Goal: Information Seeking & Learning: Learn about a topic

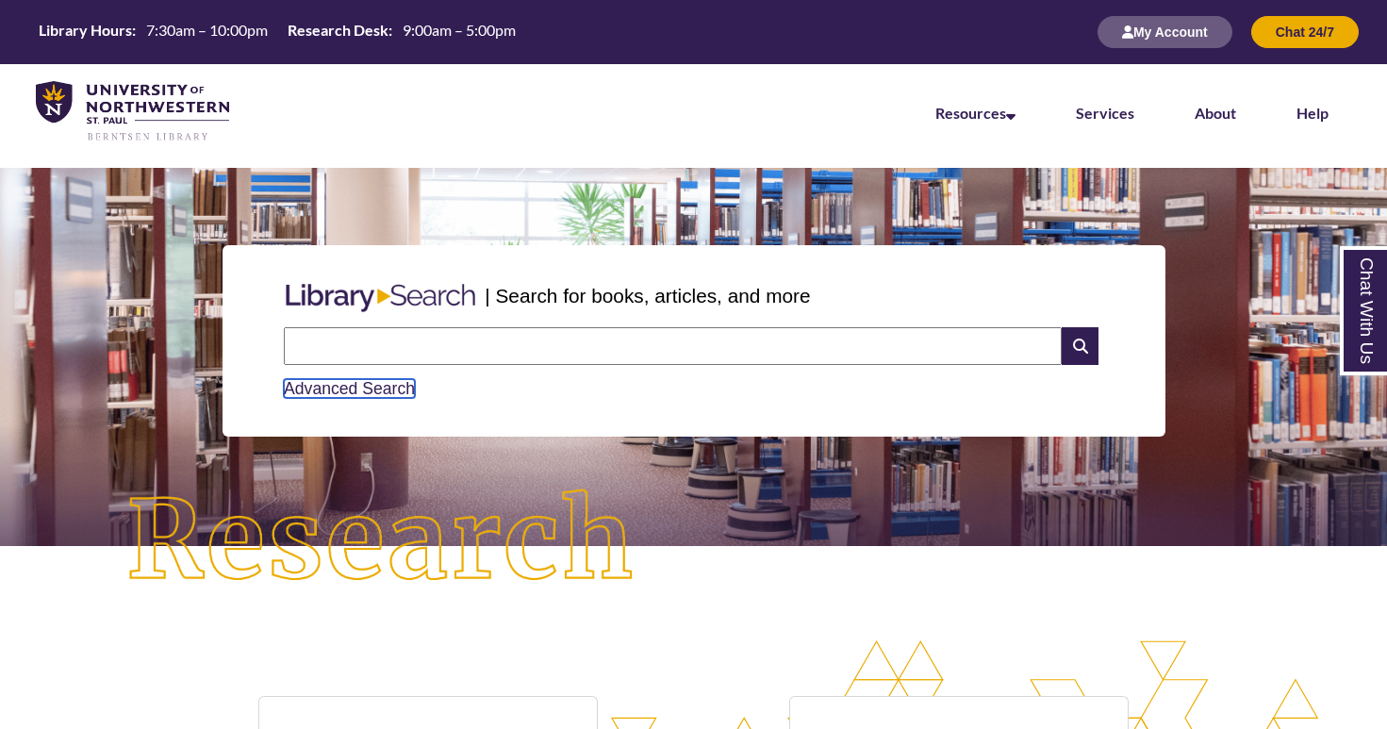
click at [319, 379] on link "Advanced Search" at bounding box center [349, 388] width 131 height 19
click at [583, 346] on input "text" at bounding box center [673, 346] width 778 height 38
click at [423, 348] on input "**********" at bounding box center [673, 346] width 778 height 38
type input "**********"
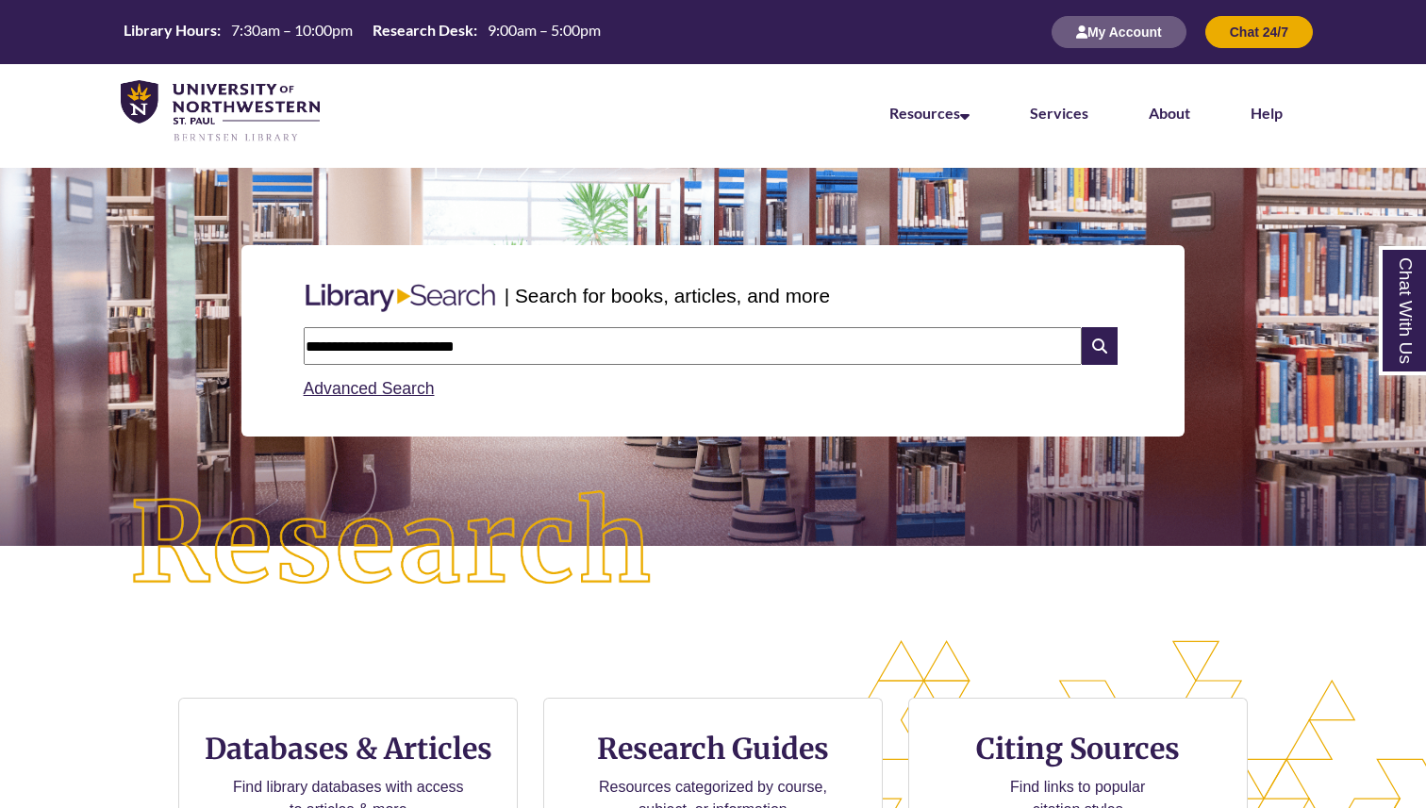
scroll to position [223, 1426]
drag, startPoint x: 458, startPoint y: 350, endPoint x: 269, endPoint y: 357, distance: 189.7
click at [269, 357] on div "**********" at bounding box center [712, 340] width 943 height 191
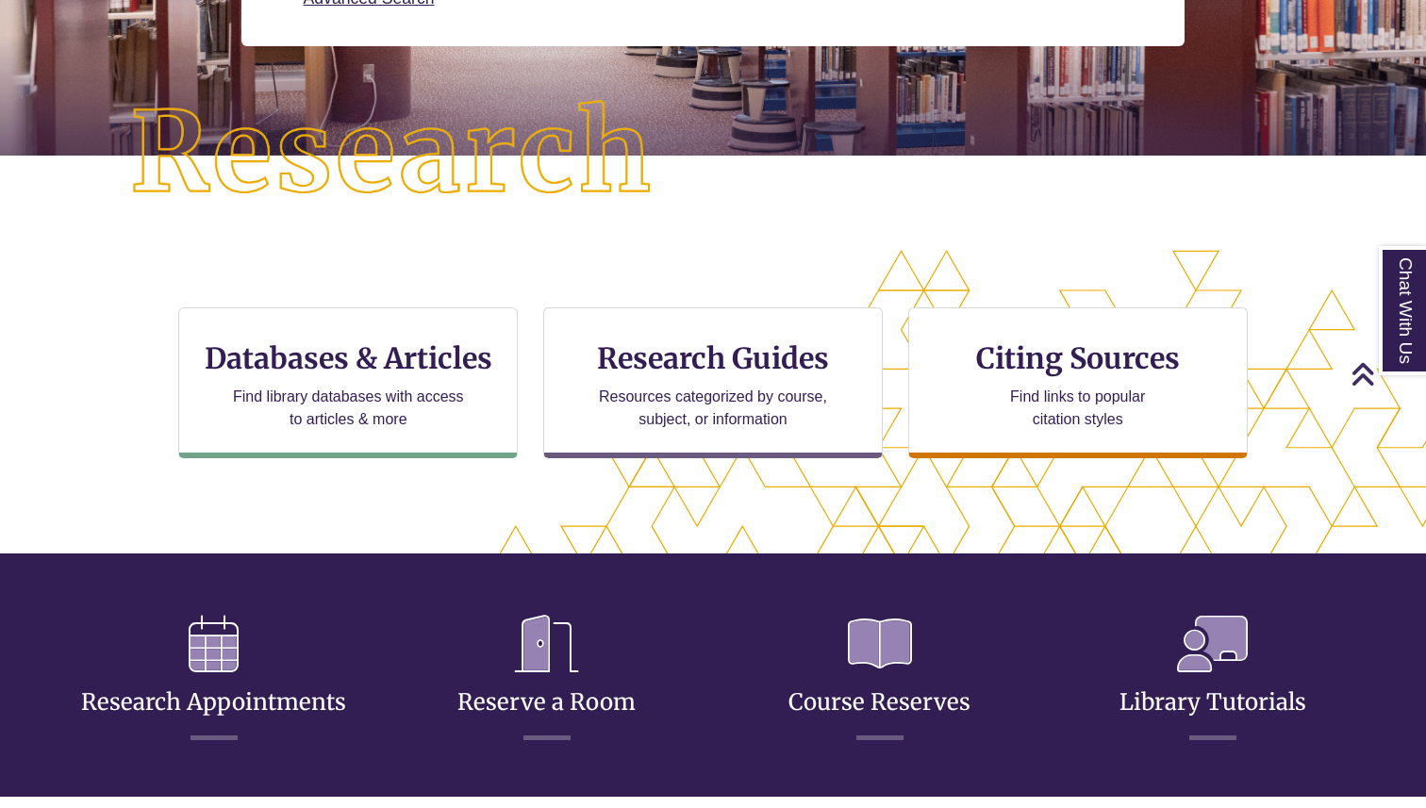
scroll to position [0, 0]
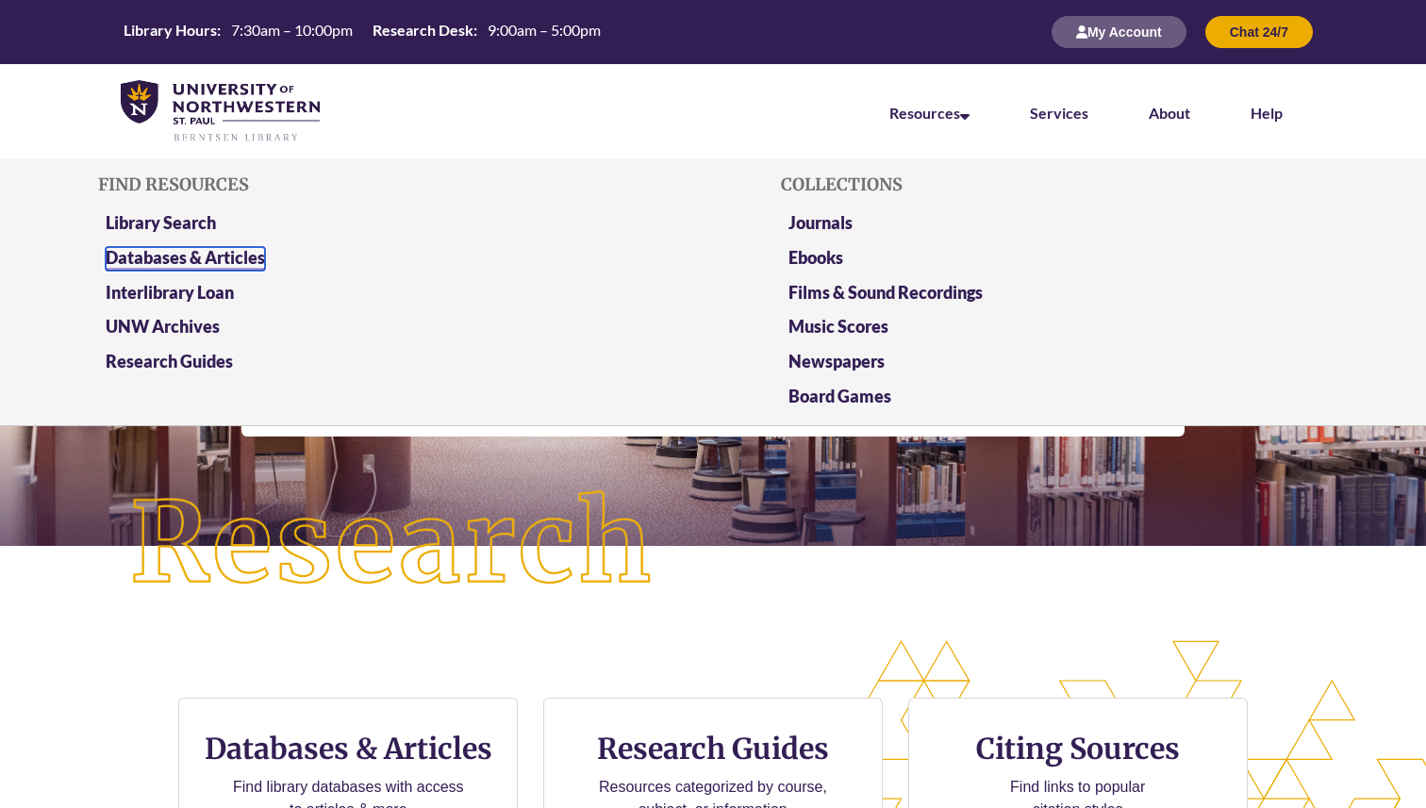
click at [240, 254] on link "Databases & Articles" at bounding box center [185, 259] width 159 height 24
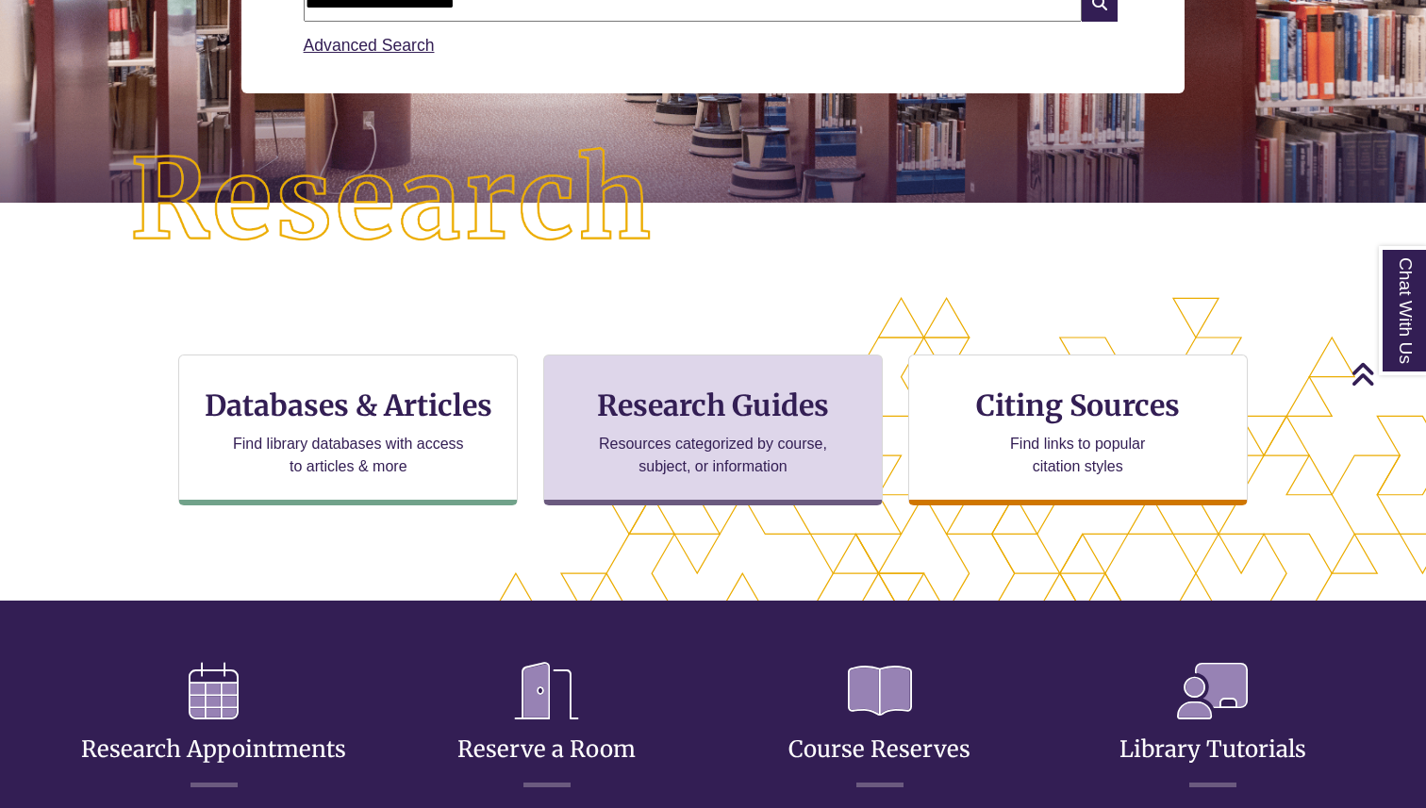
scroll to position [182, 0]
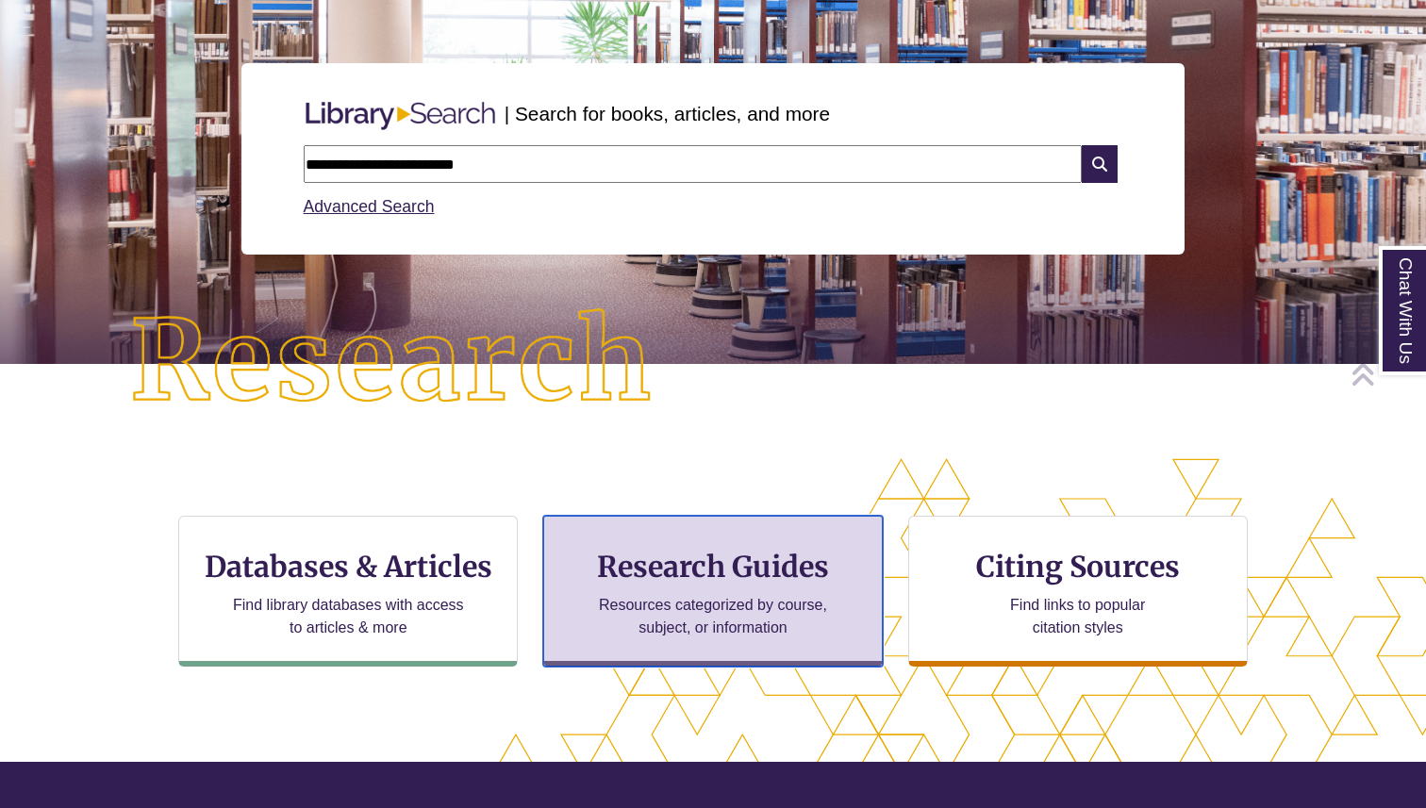
click at [698, 556] on h3 "Research Guides" at bounding box center [712, 567] width 307 height 36
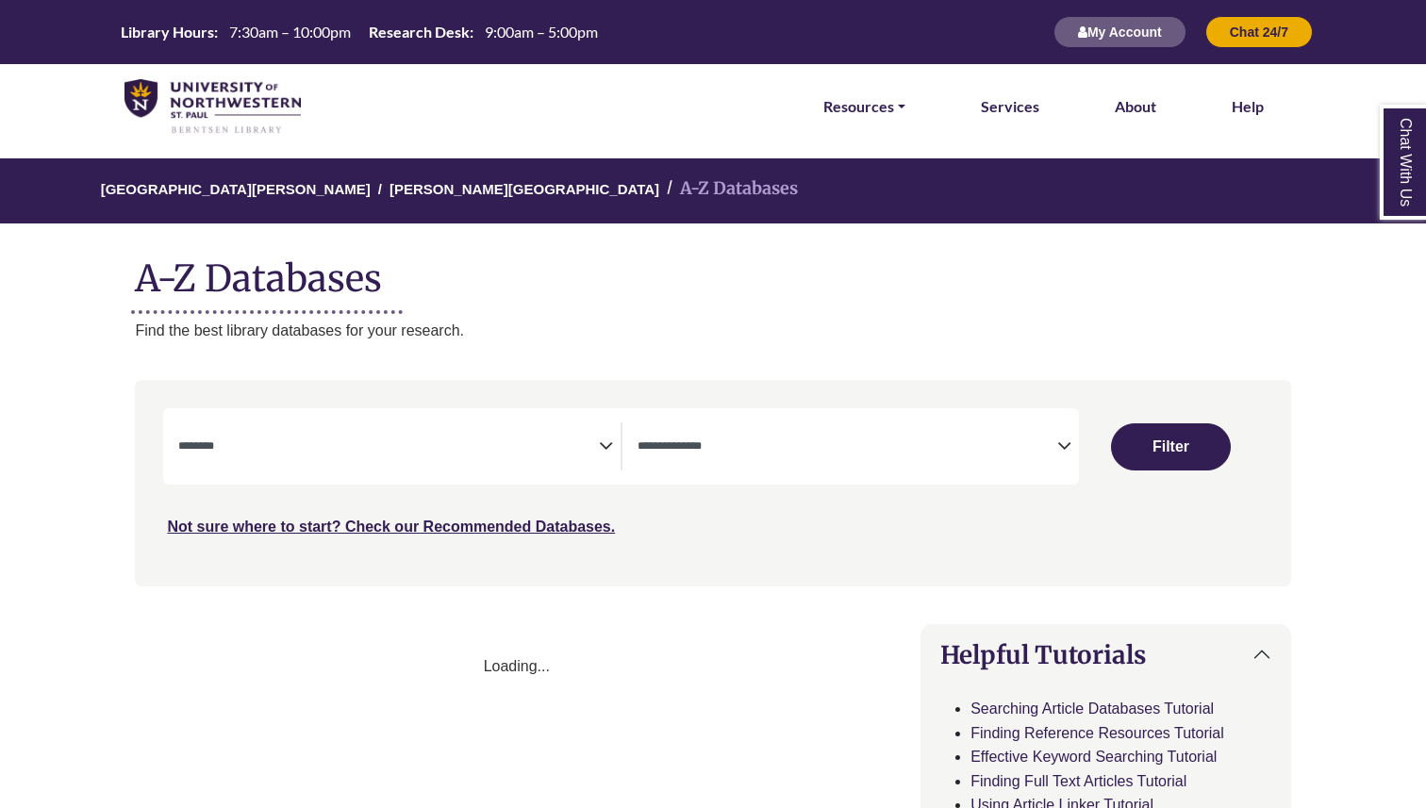
select select "Database Subject Filter"
select select "Database Types Filter"
select select "Database Subject Filter"
select select "Database Types Filter"
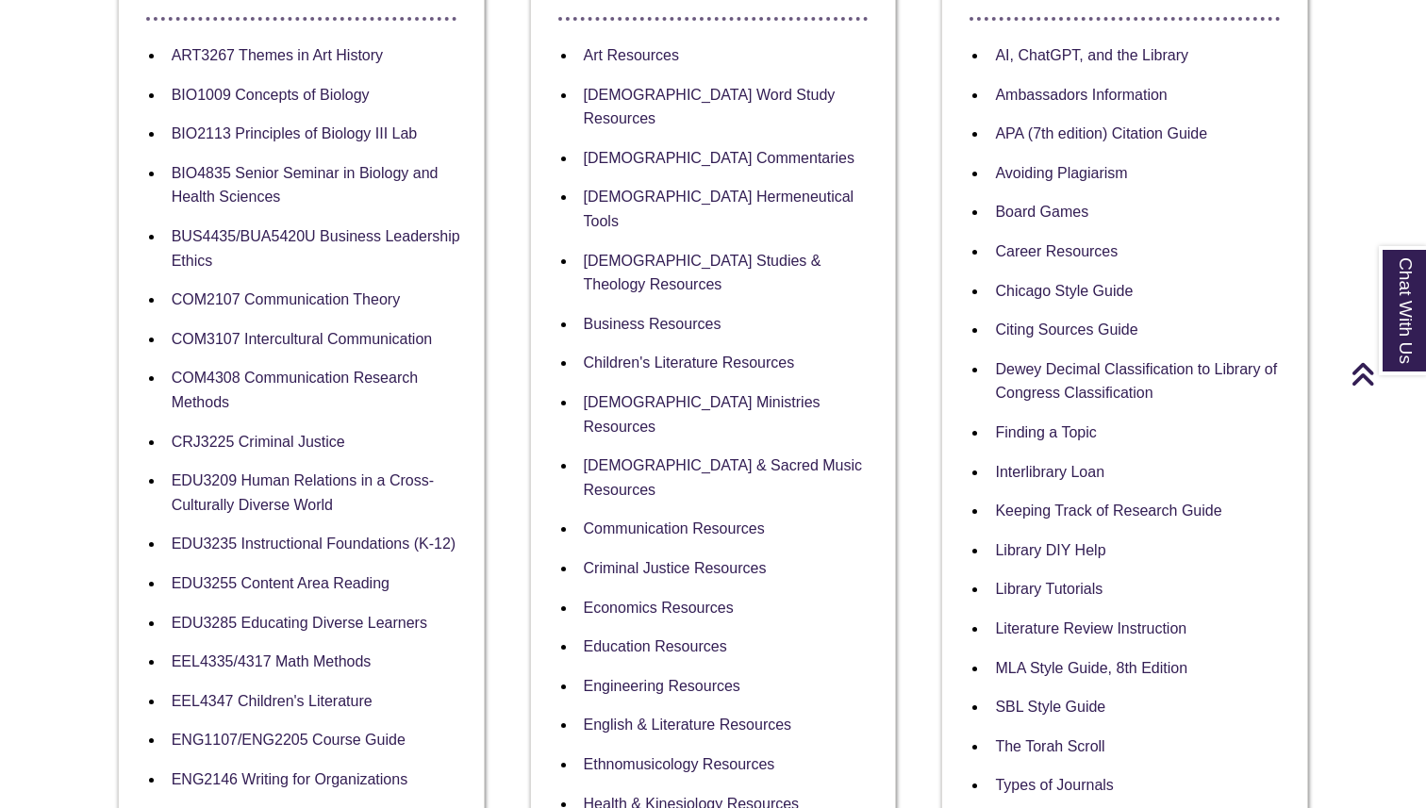
scroll to position [478, 0]
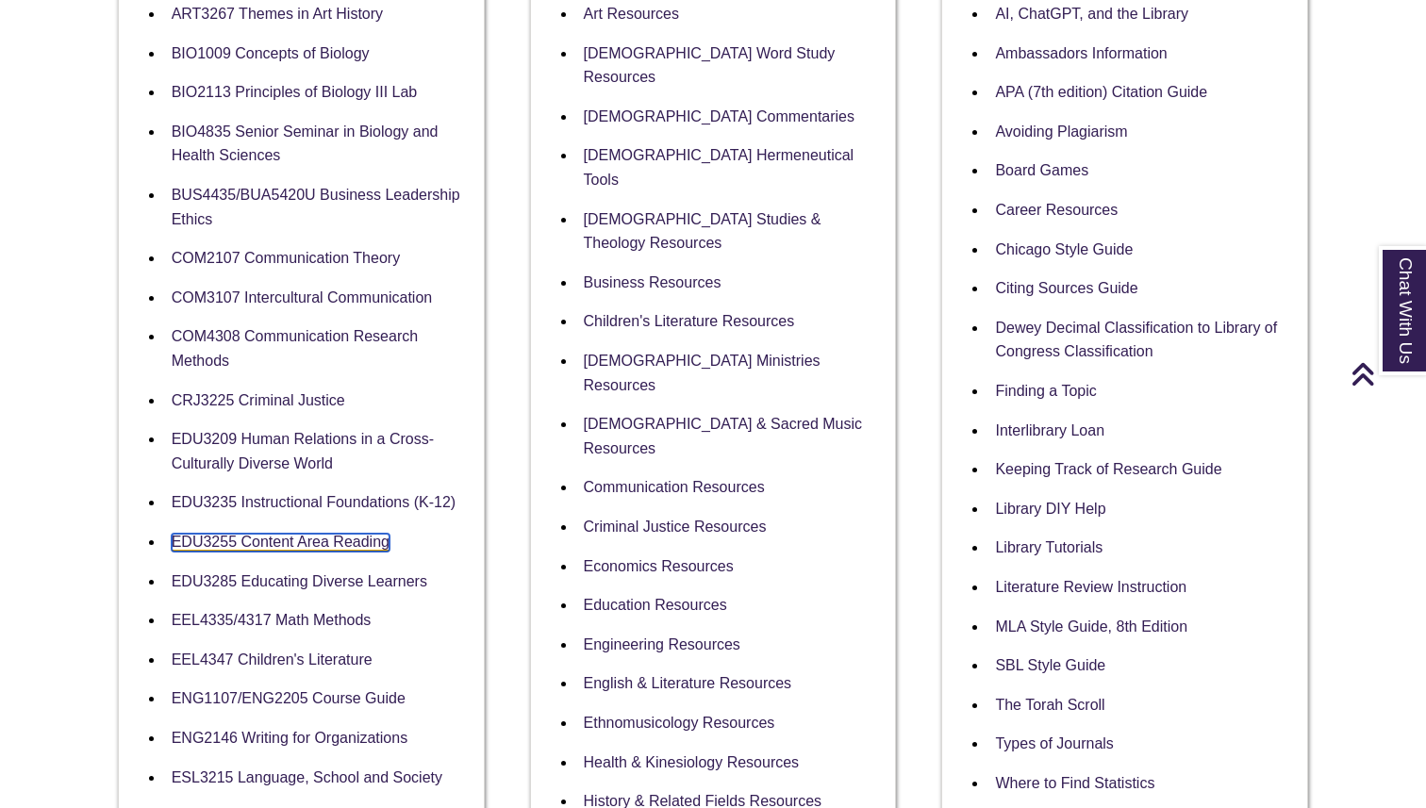
click at [296, 538] on link "EDU3255 Content Area Reading" at bounding box center [281, 543] width 218 height 18
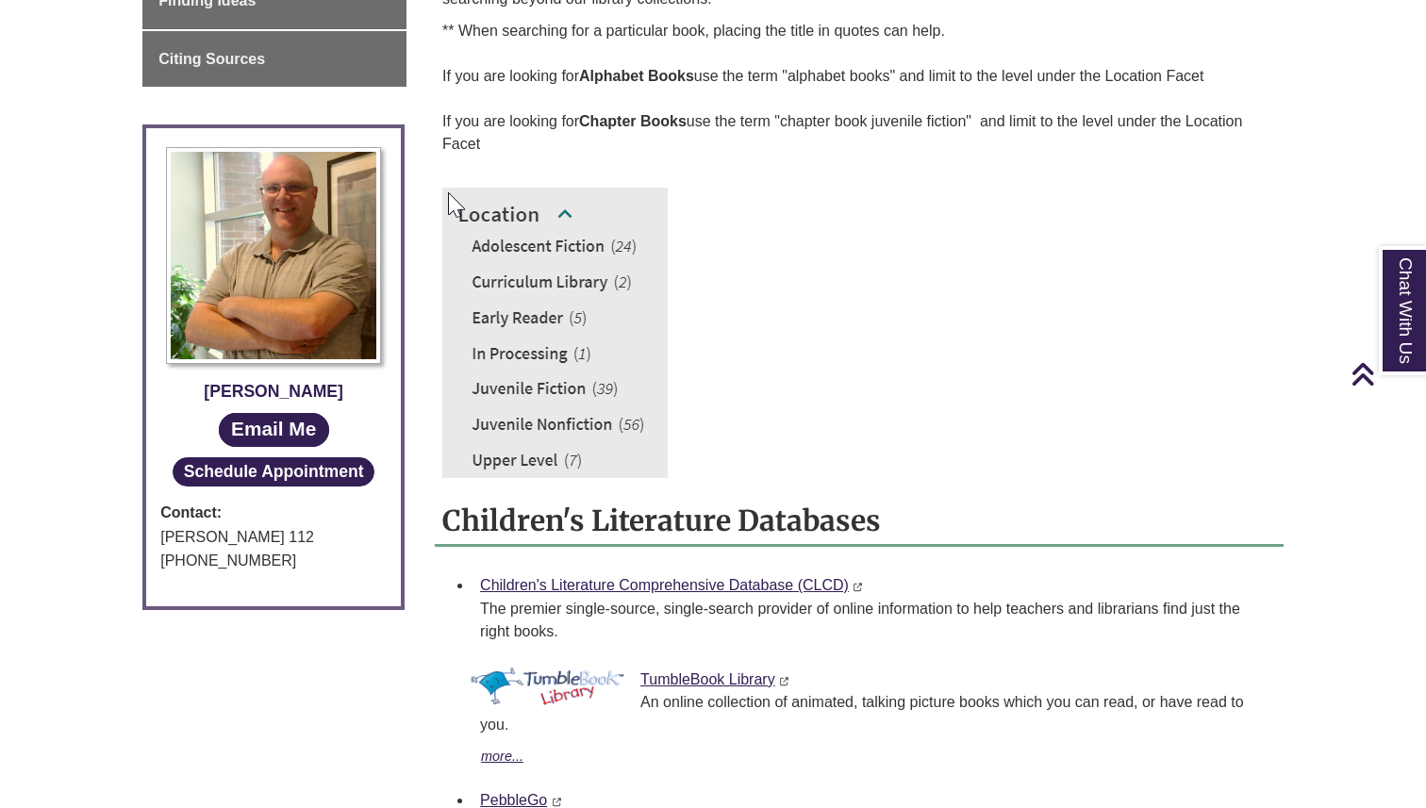
scroll to position [905, 0]
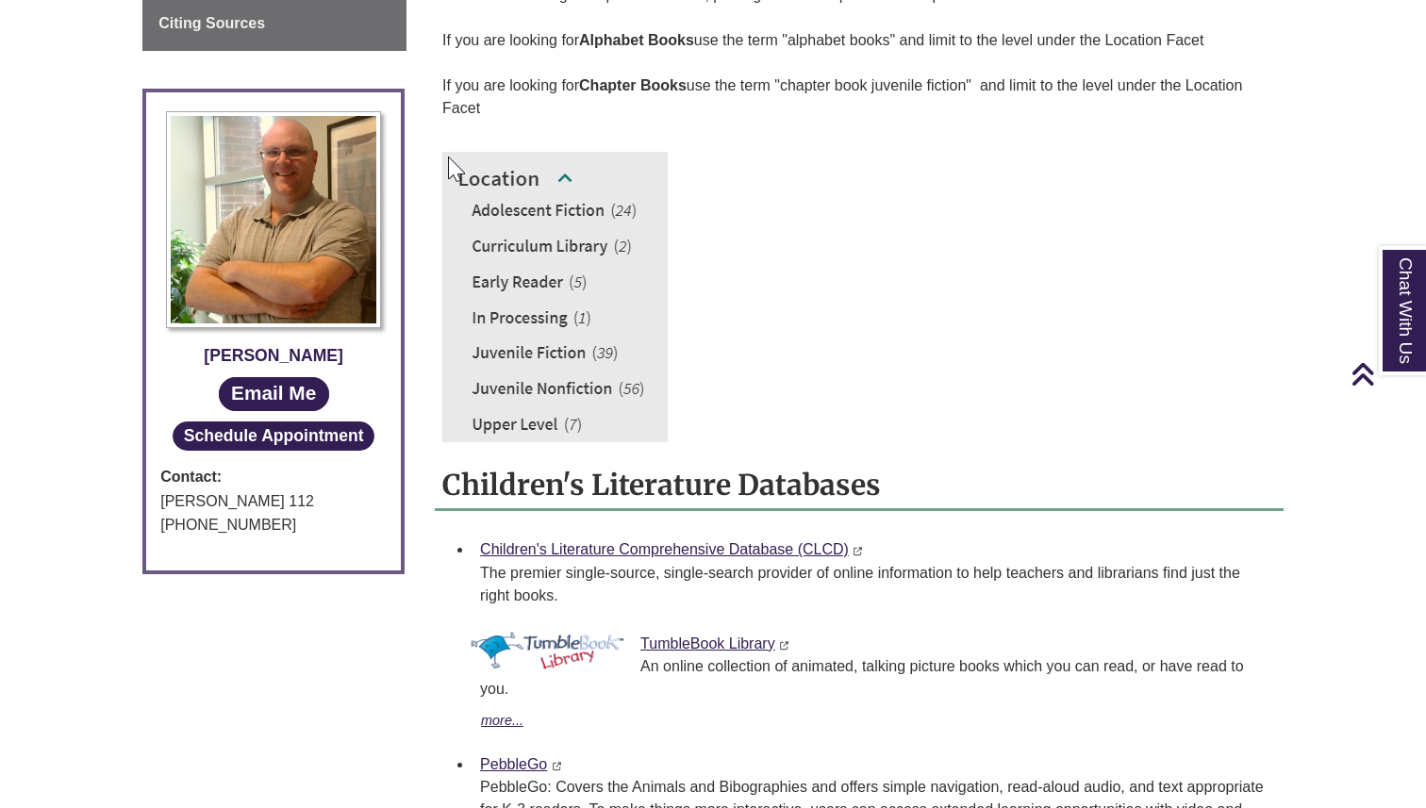
click at [738, 302] on div "The best place to start searching for Children's books is in the Library Collec…" at bounding box center [859, 131] width 834 height 622
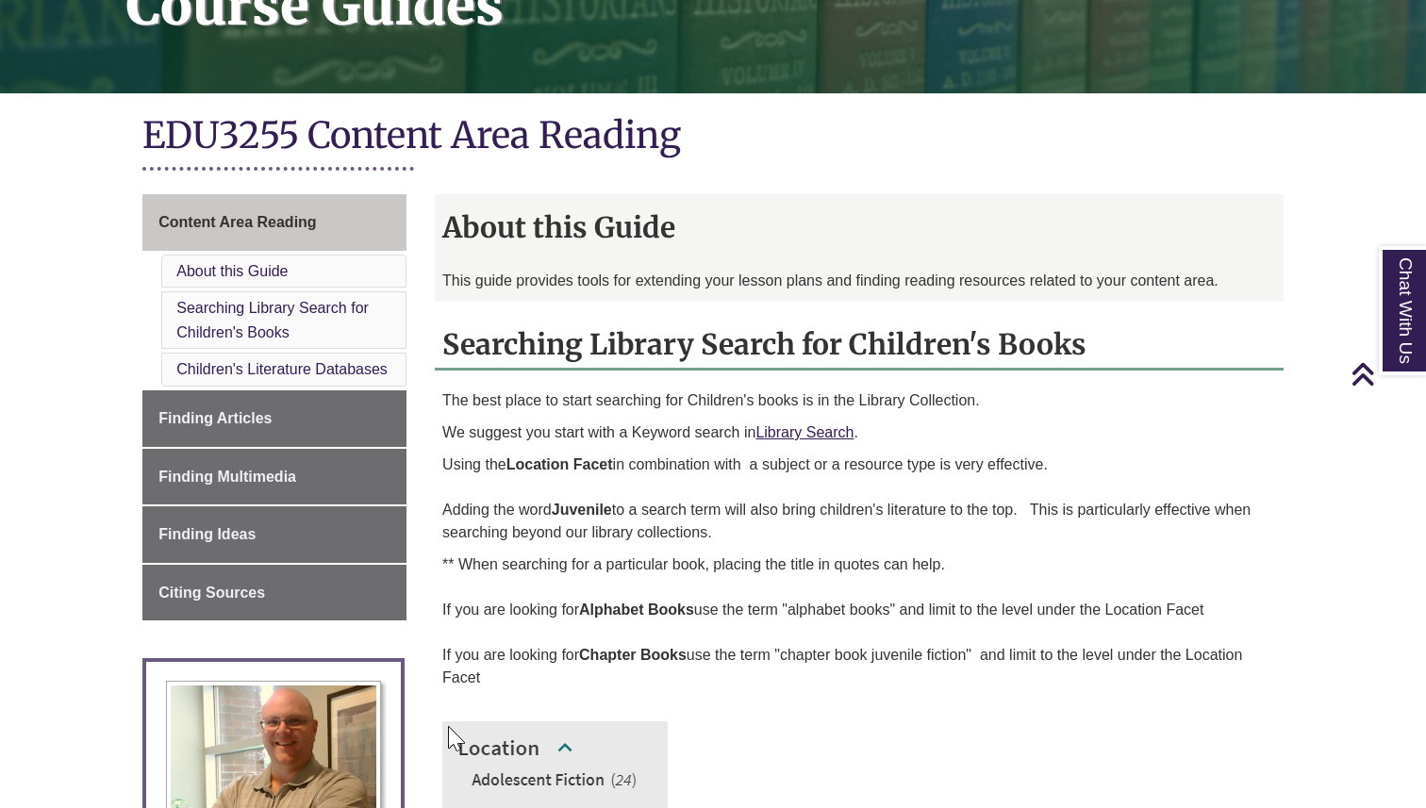
scroll to position [349, 0]
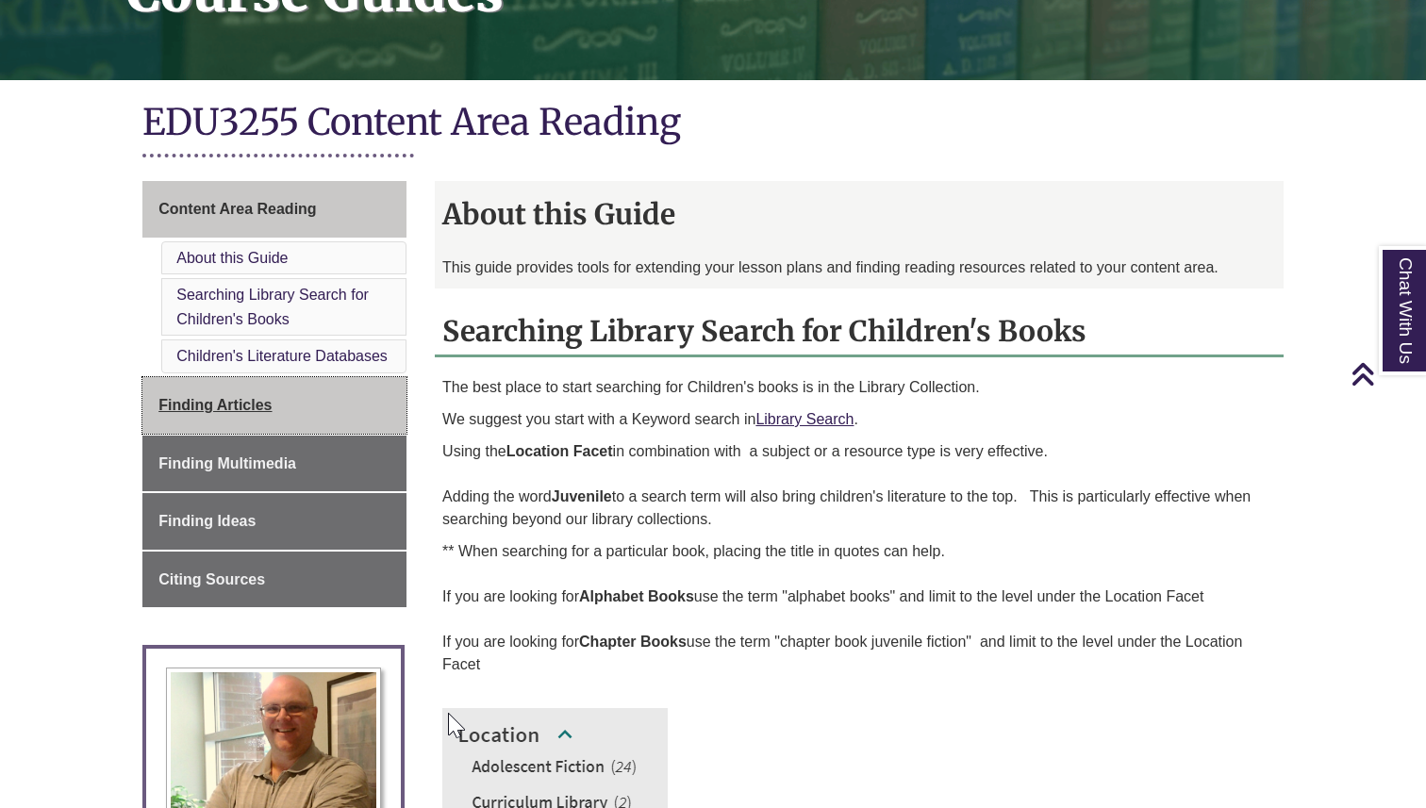
click at [305, 410] on link "Finding Articles" at bounding box center [274, 405] width 264 height 57
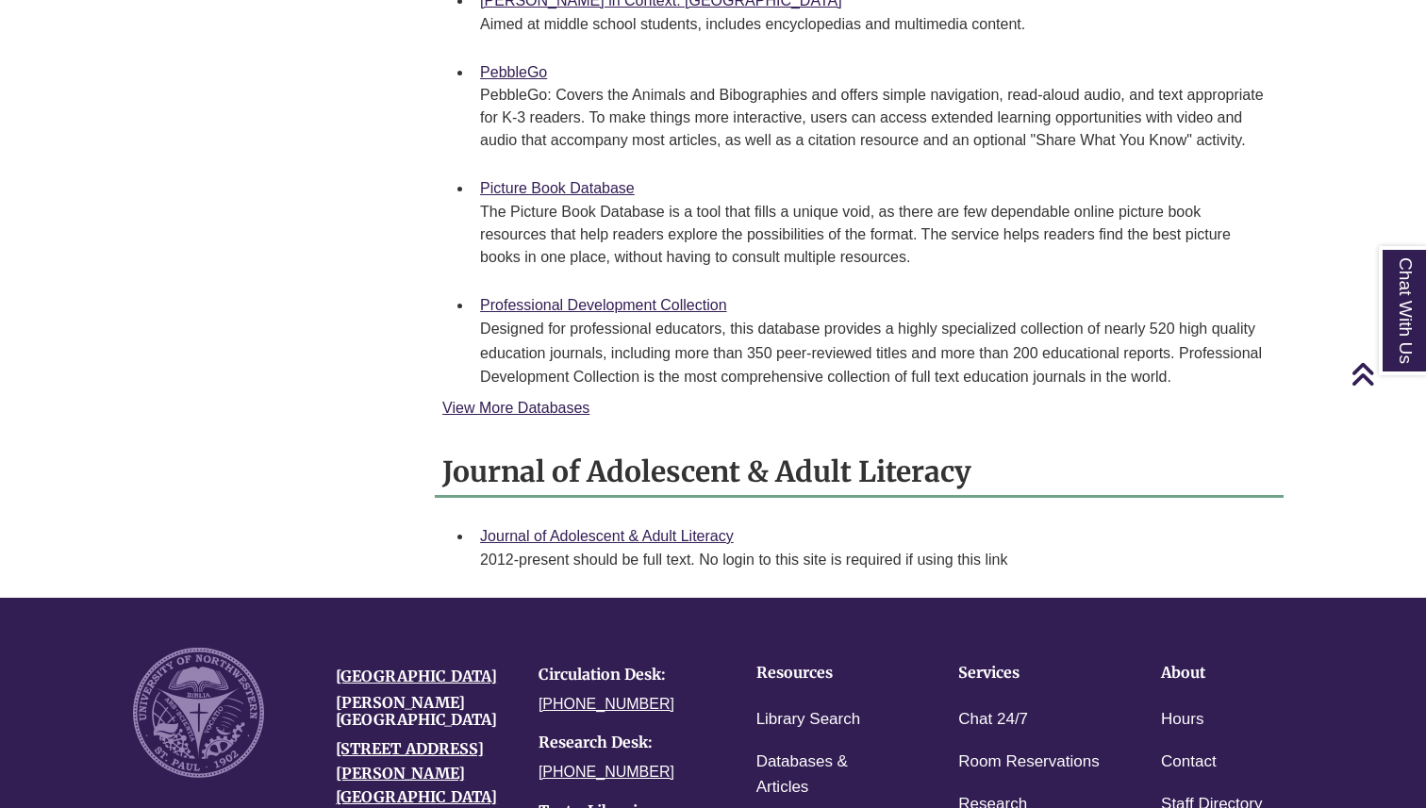
scroll to position [2190, 0]
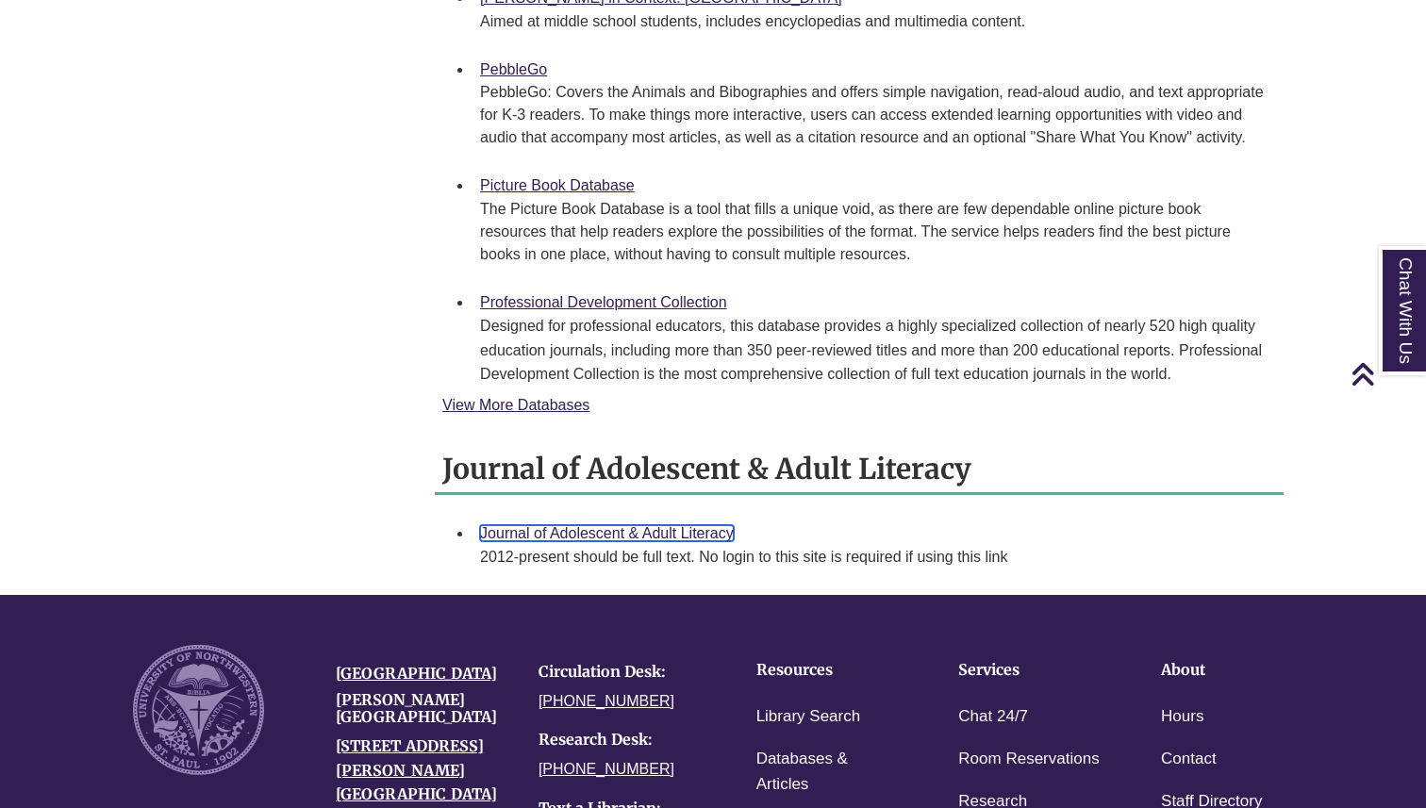
click at [536, 533] on link "Journal of Adolescent & Adult Literacy" at bounding box center [607, 533] width 254 height 16
